Goal: Use online tool/utility: Utilize a website feature to perform a specific function

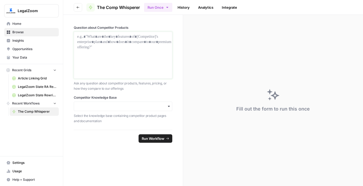
click at [96, 69] on div at bounding box center [123, 55] width 92 height 42
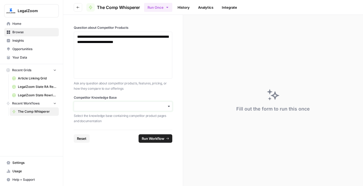
click at [121, 108] on input "Competitor Knowledge Base" at bounding box center [123, 106] width 92 height 5
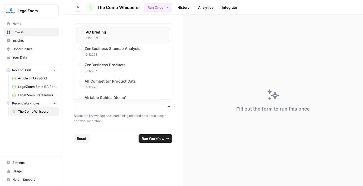
scroll to position [76, 0]
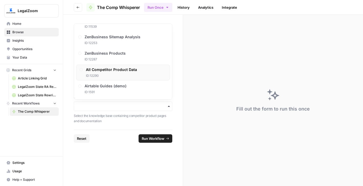
click at [128, 73] on span "ID: 12290" at bounding box center [111, 75] width 51 height 5
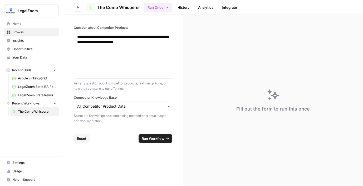
click at [161, 138] on span "Run Workflow" at bounding box center [153, 138] width 23 height 5
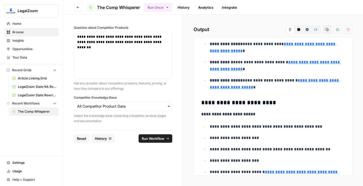
scroll to position [158, 0]
